Goal: Information Seeking & Learning: Learn about a topic

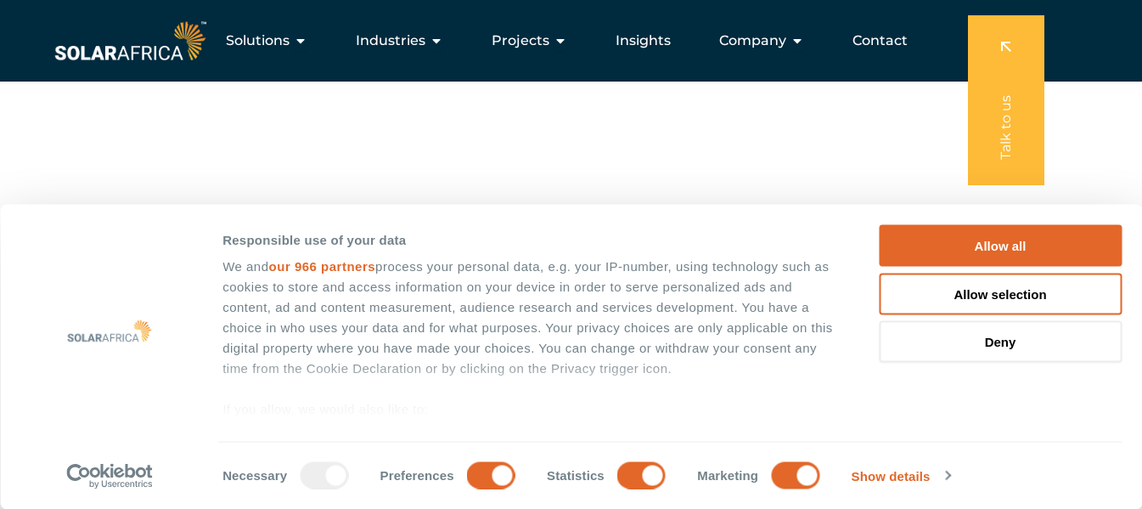
scroll to position [170, 0]
drag, startPoint x: 1004, startPoint y: 245, endPoint x: 661, endPoint y: 281, distance: 344.8
click at [1004, 245] on button "Allow all" at bounding box center [1000, 246] width 243 height 42
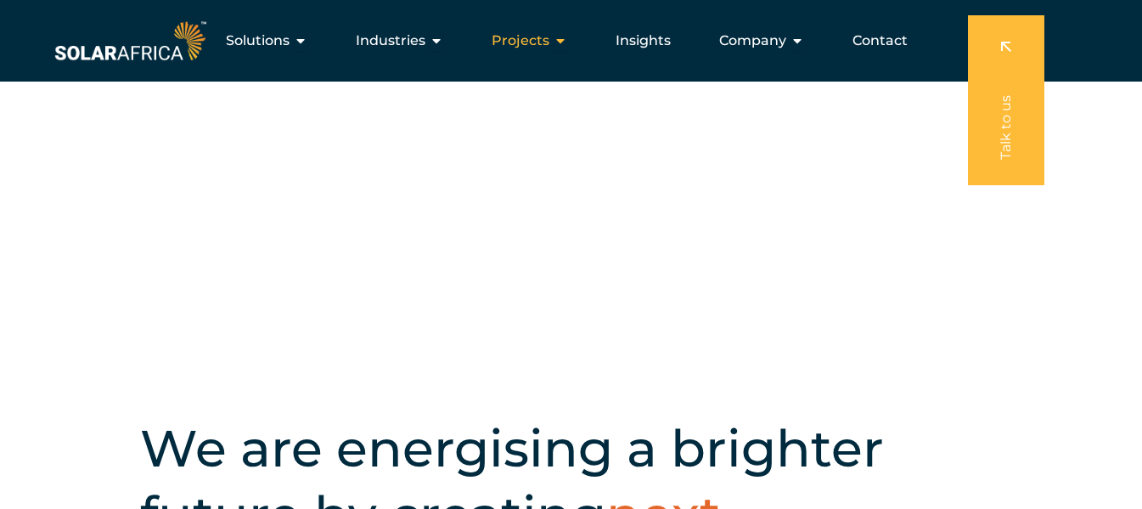
click at [564, 41] on icon "Menu" at bounding box center [561, 41] width 14 height 14
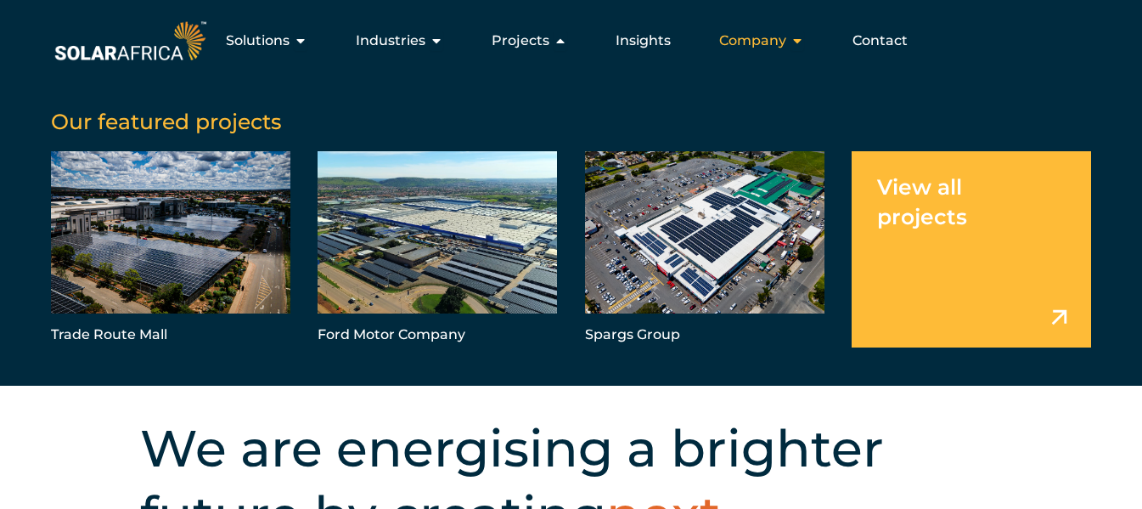
click at [801, 43] on icon "Menu" at bounding box center [797, 41] width 14 height 14
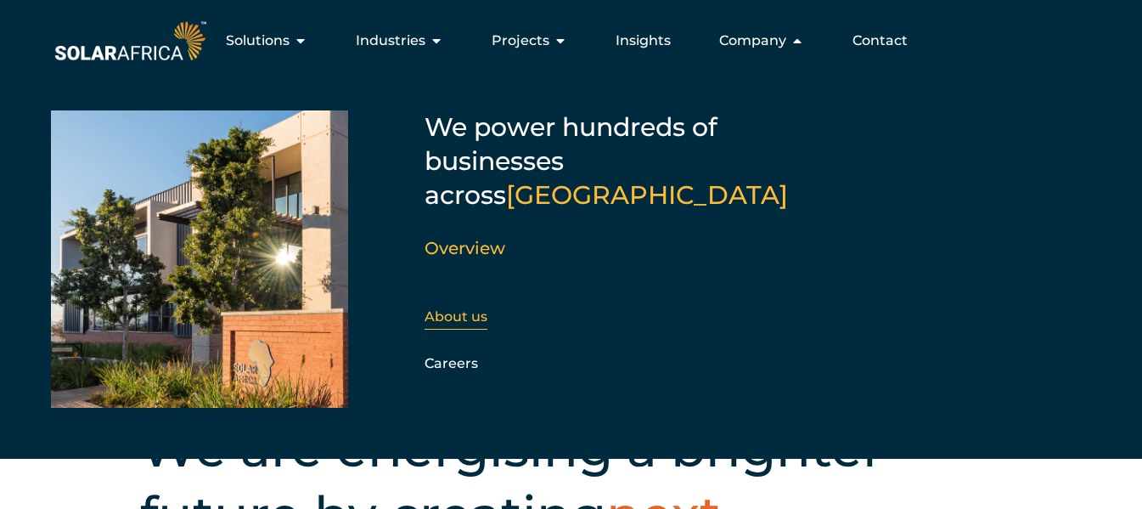
click at [464, 308] on link "About us" at bounding box center [455, 316] width 63 height 16
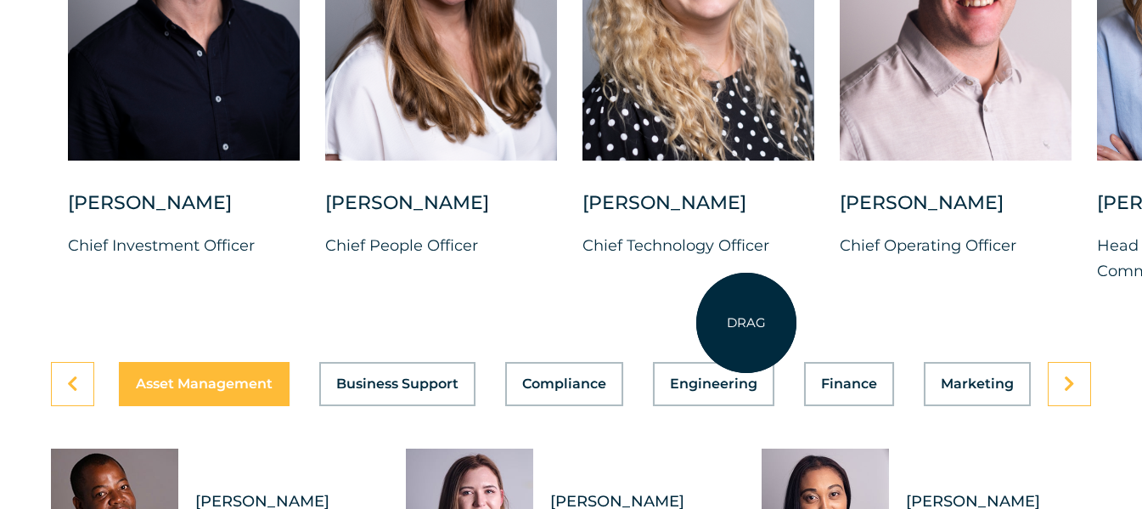
scroll to position [4584, 0]
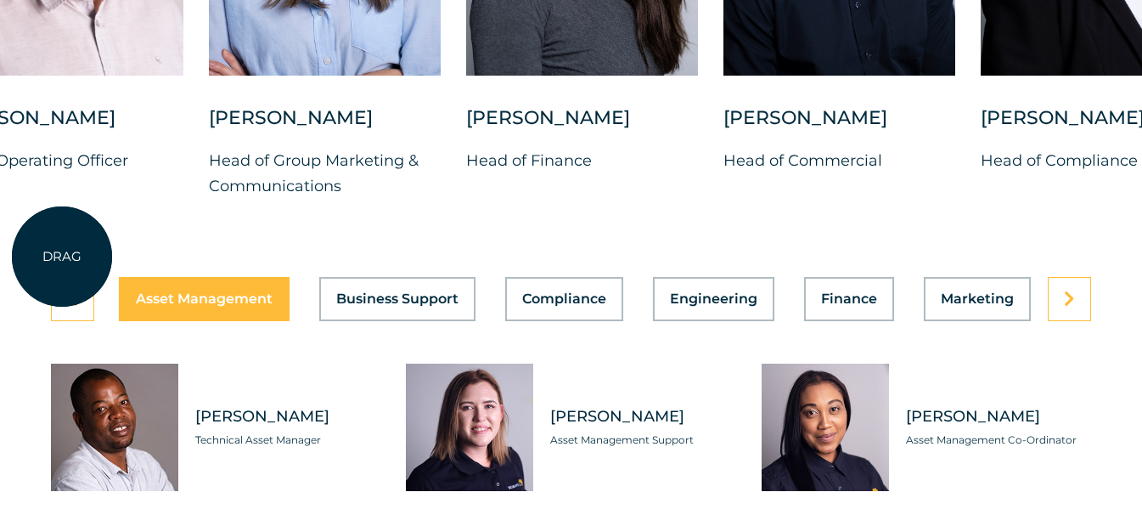
drag, startPoint x: 950, startPoint y: 255, endPoint x: 62, endPoint y: 256, distance: 888.0
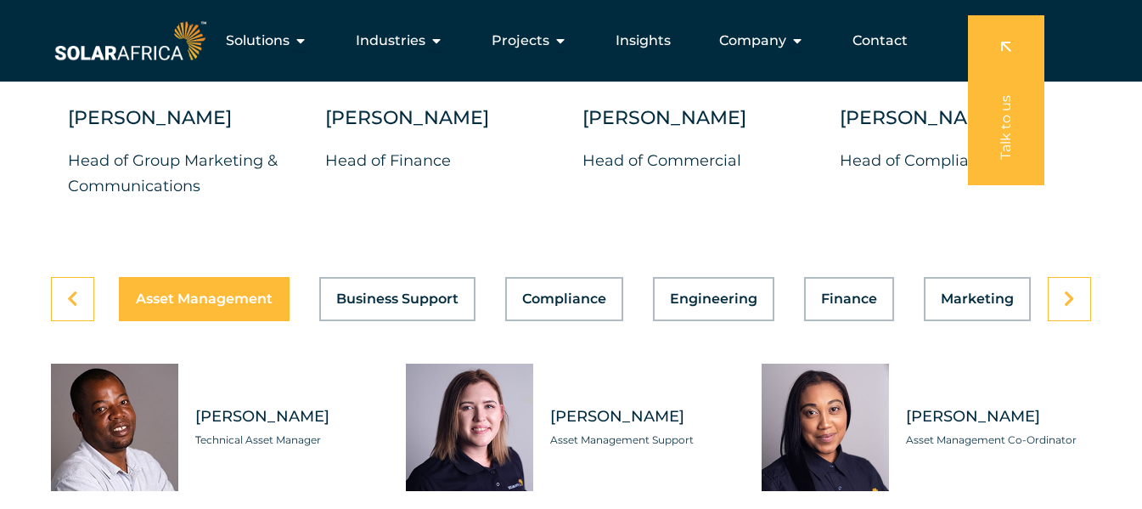
drag, startPoint x: 796, startPoint y: 253, endPoint x: 391, endPoint y: 278, distance: 406.5
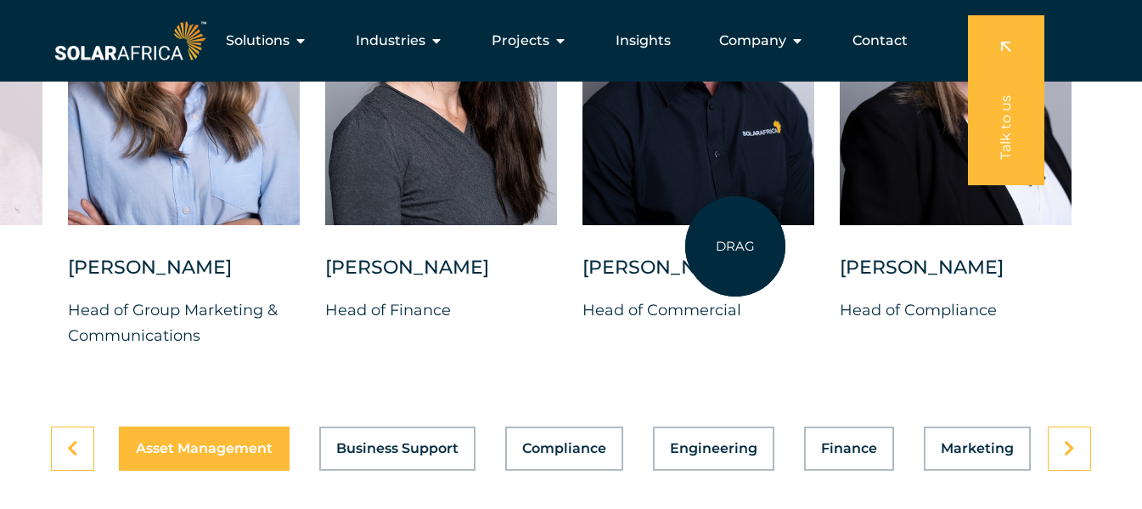
scroll to position [4414, 0]
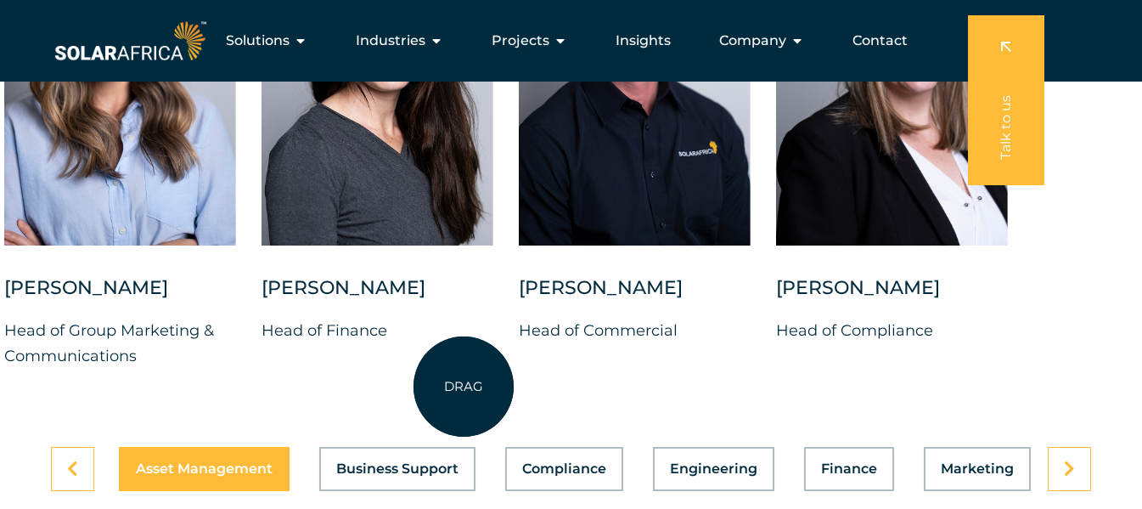
drag, startPoint x: 783, startPoint y: 384, endPoint x: 460, endPoint y: 386, distance: 322.6
click at [460, 386] on div "Charl Alheit Chief Investment Officer Candice Seggie Chief People Officer Suné …" at bounding box center [4, 151] width 2194 height 488
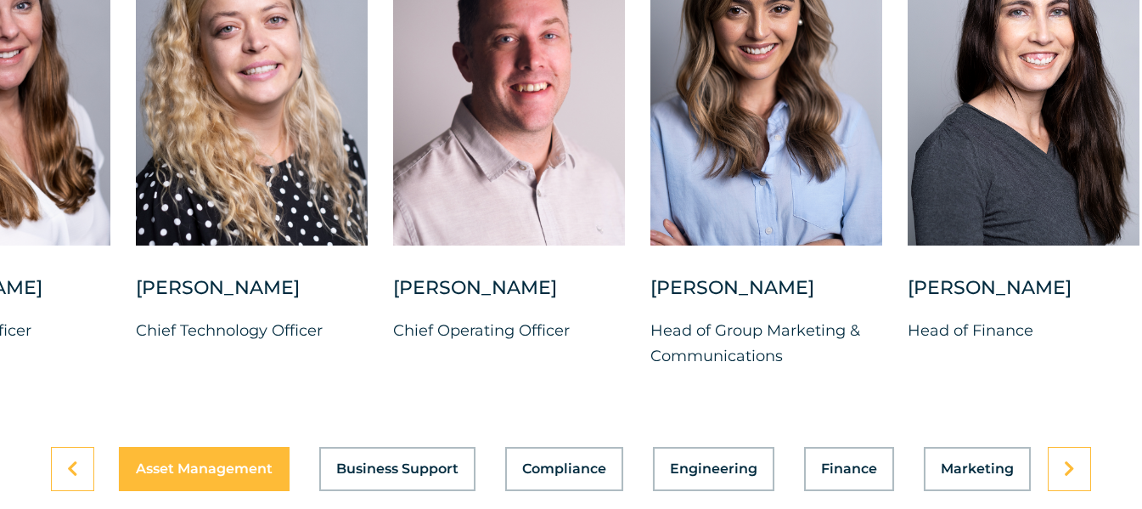
drag, startPoint x: 571, startPoint y: 383, endPoint x: 1154, endPoint y: 389, distance: 582.4
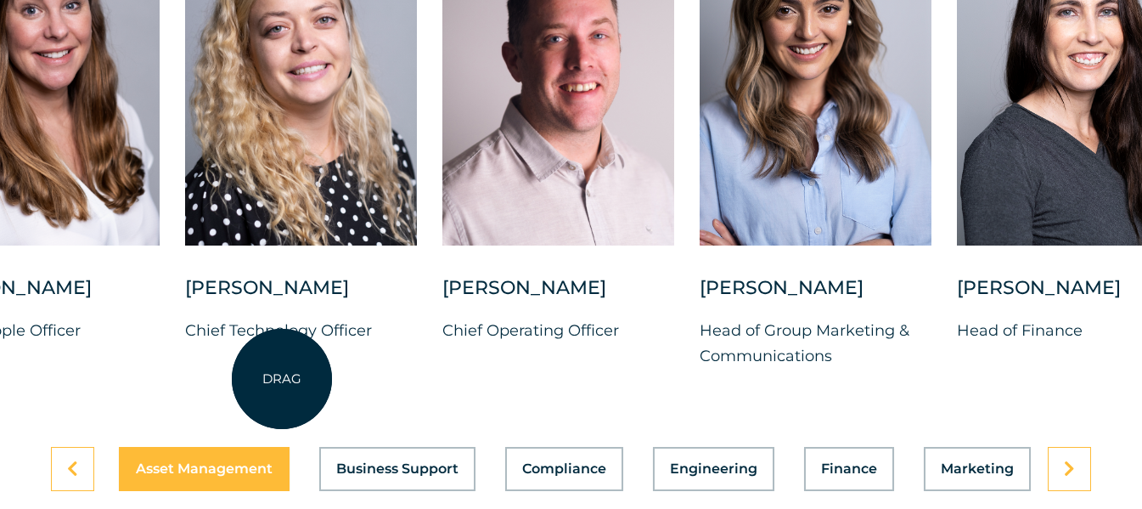
drag, startPoint x: 422, startPoint y: 405, endPoint x: 282, endPoint y: 379, distance: 142.5
click at [282, 370] on div "Suné Heesen Chief Technology Officer" at bounding box center [301, 322] width 232 height 95
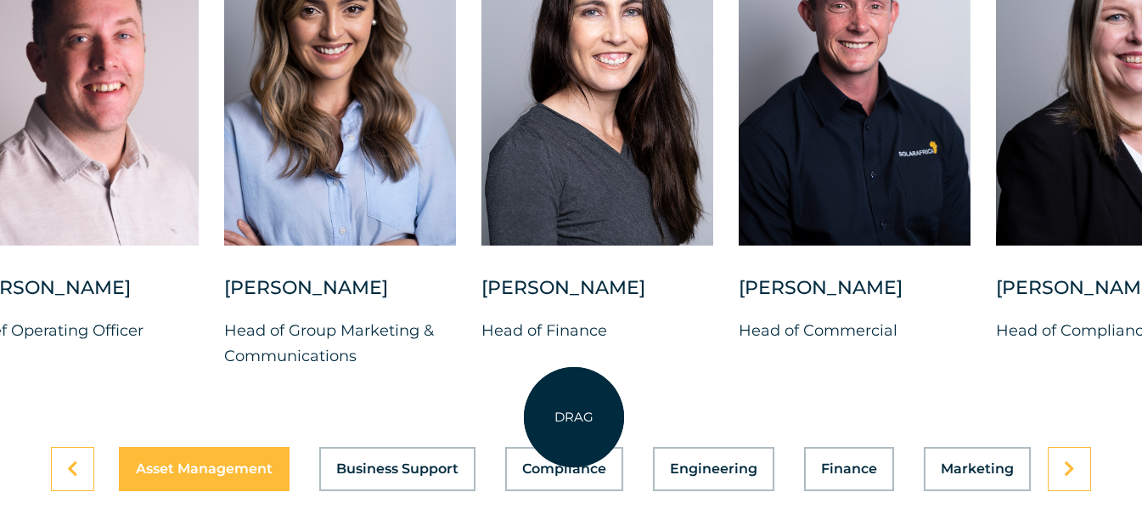
drag, startPoint x: 932, startPoint y: 421, endPoint x: 574, endPoint y: 417, distance: 358.3
click at [574, 396] on div "Charl Alheit Chief Investment Officer Candice Seggie Chief People Officer Suné …" at bounding box center [224, 151] width 2194 height 488
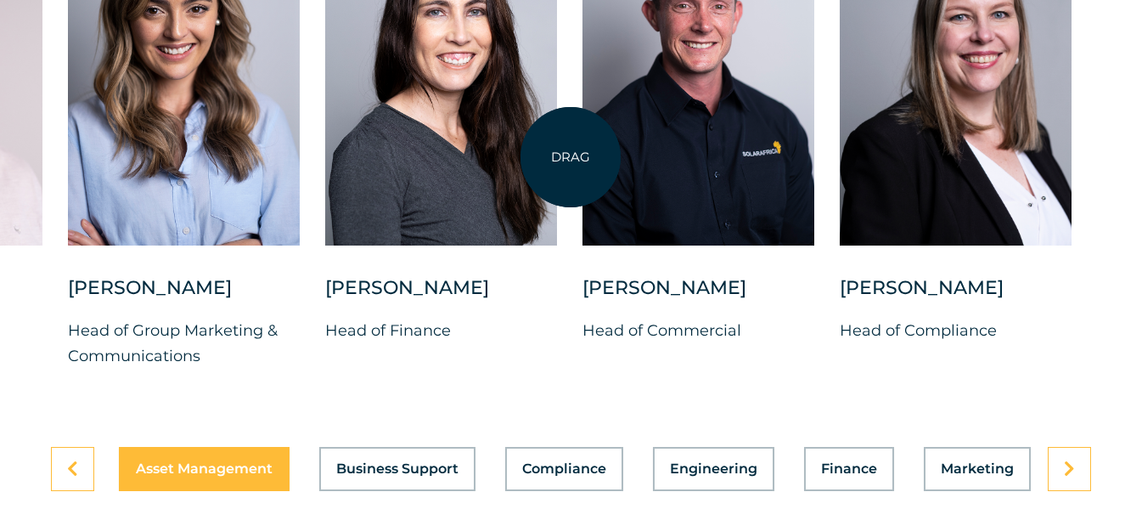
drag, startPoint x: 571, startPoint y: 166, endPoint x: 570, endPoint y: 157, distance: 8.5
click at [570, 157] on div "Charl Alheit Chief Investment Officer Candice Seggie Chief People Officer Suné …" at bounding box center [68, 151] width 2194 height 488
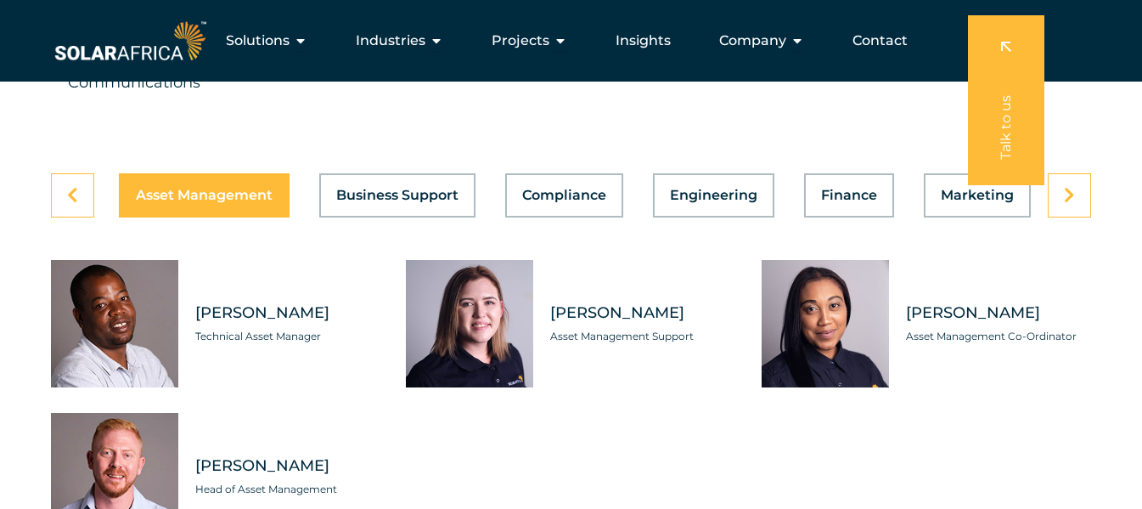
scroll to position [4584, 0]
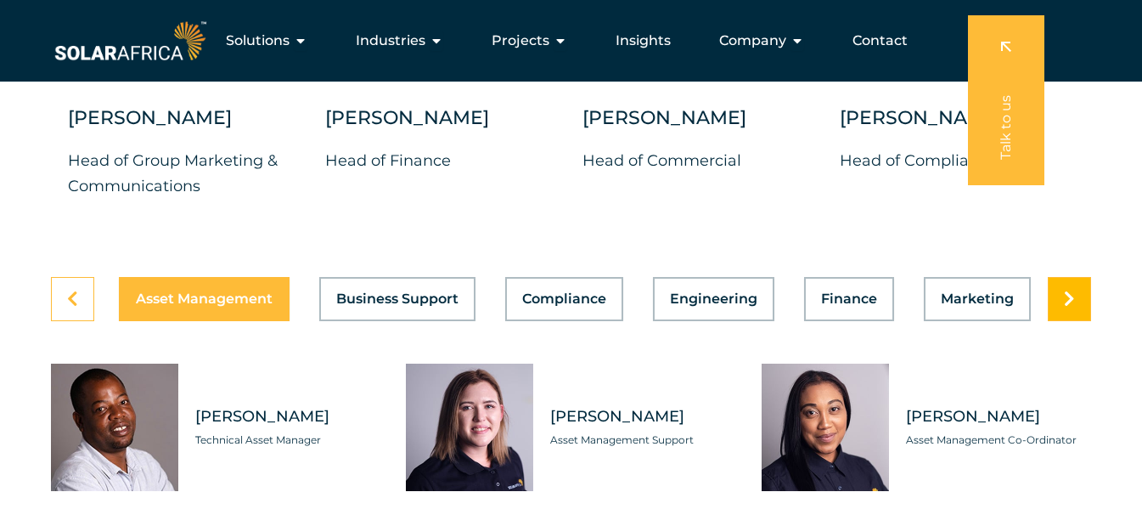
click at [1072, 307] on icon at bounding box center [1069, 298] width 11 height 17
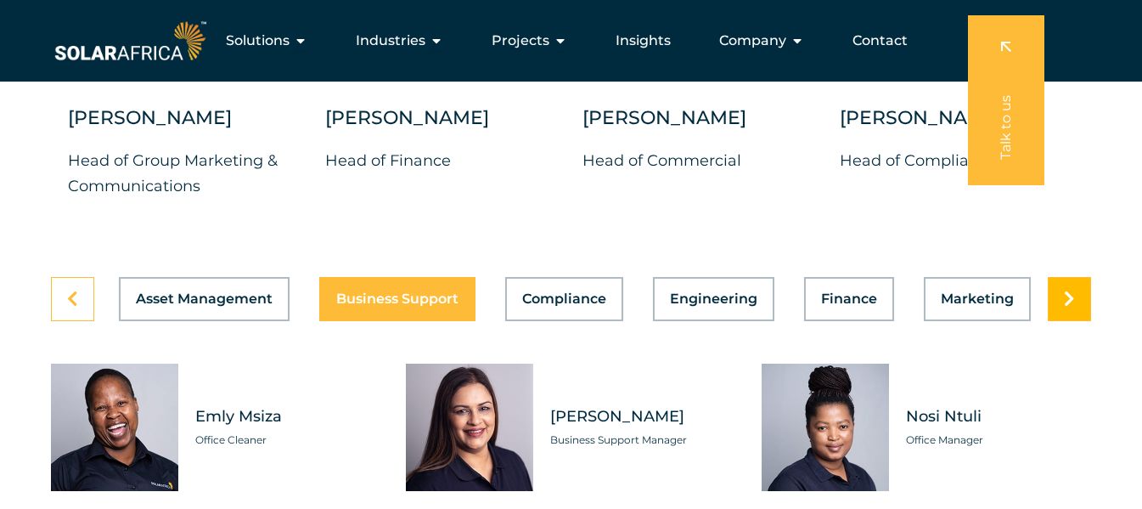
click at [1072, 307] on icon at bounding box center [1069, 298] width 11 height 17
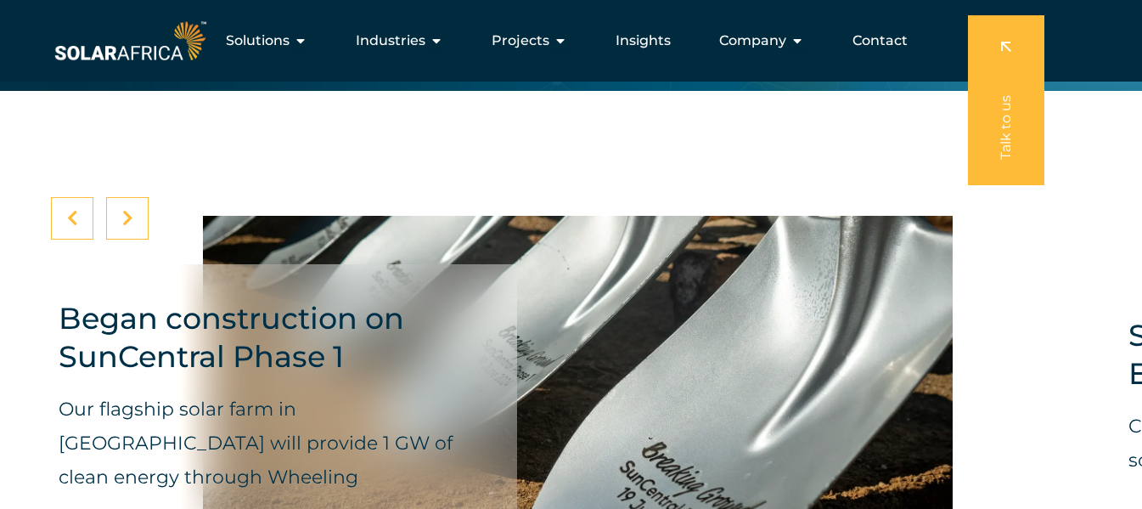
scroll to position [4839, 0]
